Goal: Task Accomplishment & Management: Manage account settings

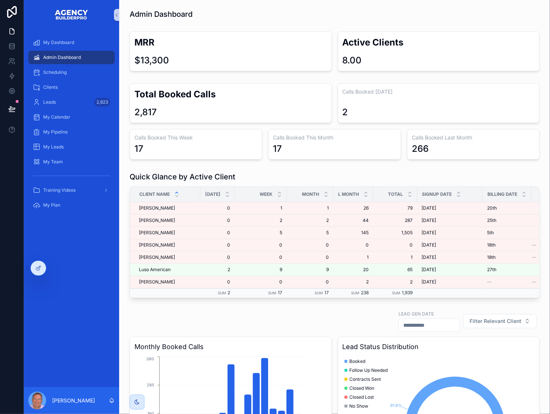
scroll to position [754, 0]
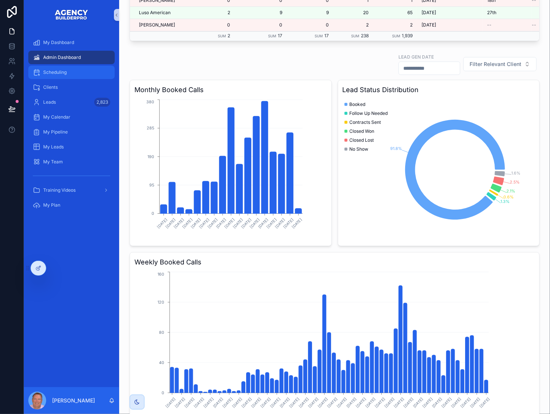
click at [78, 78] on div "Scheduling" at bounding box center [71, 72] width 77 height 12
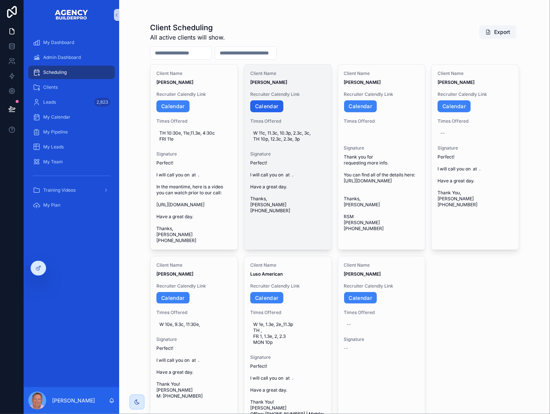
click at [281, 112] on link "Calendar" at bounding box center [266, 106] width 33 height 12
click at [323, 190] on icon "scrollable content" at bounding box center [320, 187] width 6 height 6
click at [277, 112] on link "Calendar" at bounding box center [266, 106] width 33 height 12
click at [323, 190] on icon "scrollable content" at bounding box center [320, 187] width 6 height 6
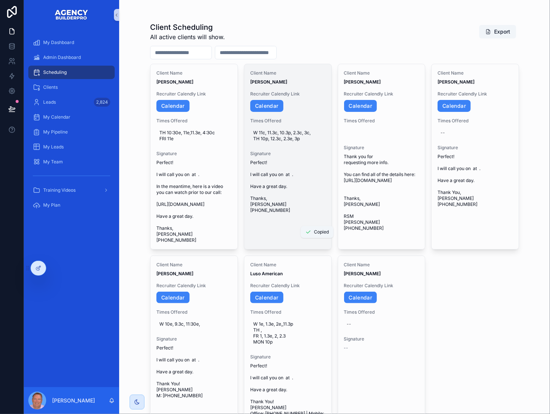
click at [289, 142] on span "W 11c, 11.3c, 10.3p, 2.3c, 3c, TH 10p, 12.3c, 2.3e, 3p" at bounding box center [287, 136] width 69 height 12
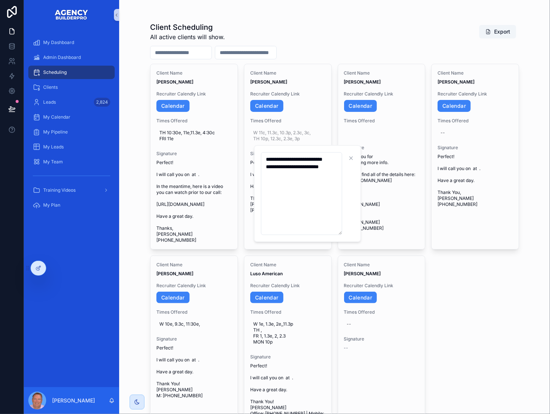
click at [331, 177] on textarea "**********" at bounding box center [301, 193] width 81 height 83
type textarea "**********"
click at [363, 161] on icon "scrollable content" at bounding box center [362, 158] width 6 height 6
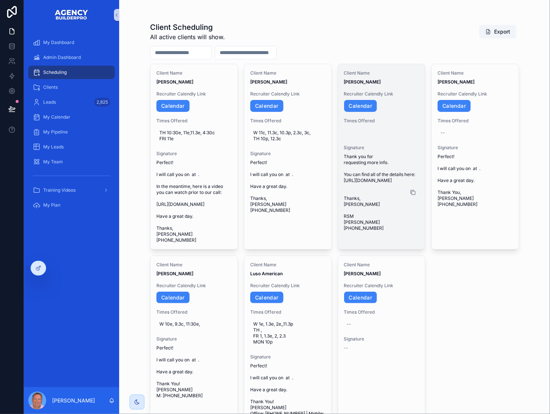
click at [416, 195] on icon "scrollable content" at bounding box center [413, 192] width 6 height 6
